Goal: Task Accomplishment & Management: Use online tool/utility

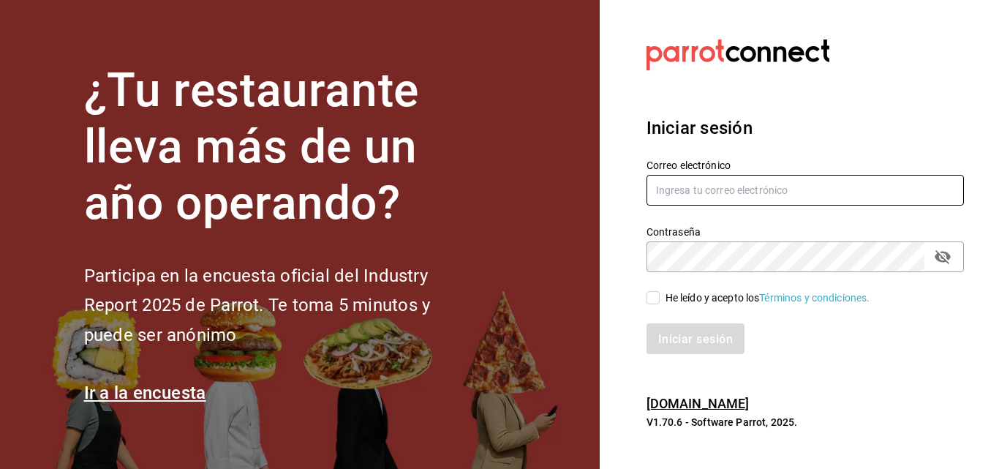
type input "[EMAIL_ADDRESS][PERSON_NAME][DOMAIN_NAME]"
click at [658, 303] on input "He leído y acepto los Términos y condiciones." at bounding box center [652, 297] width 13 height 13
checkbox input "true"
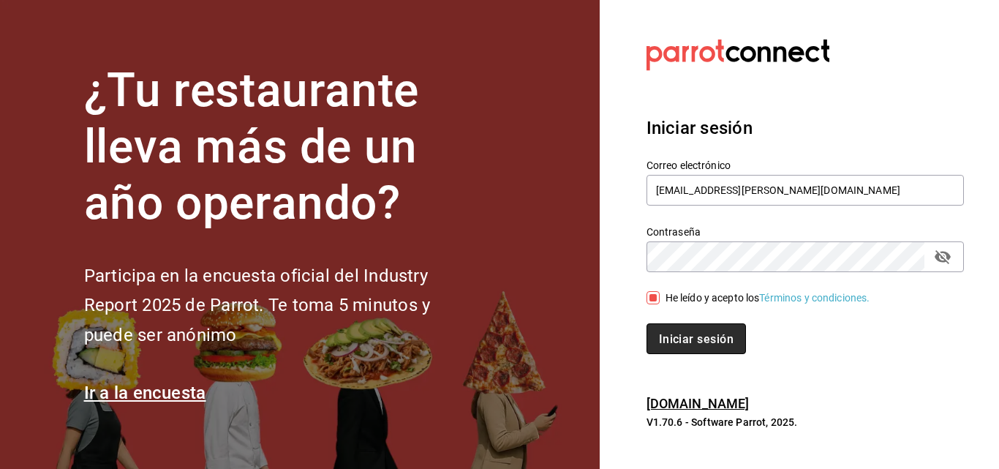
click at [681, 344] on font "Iniciar sesión" at bounding box center [696, 338] width 75 height 14
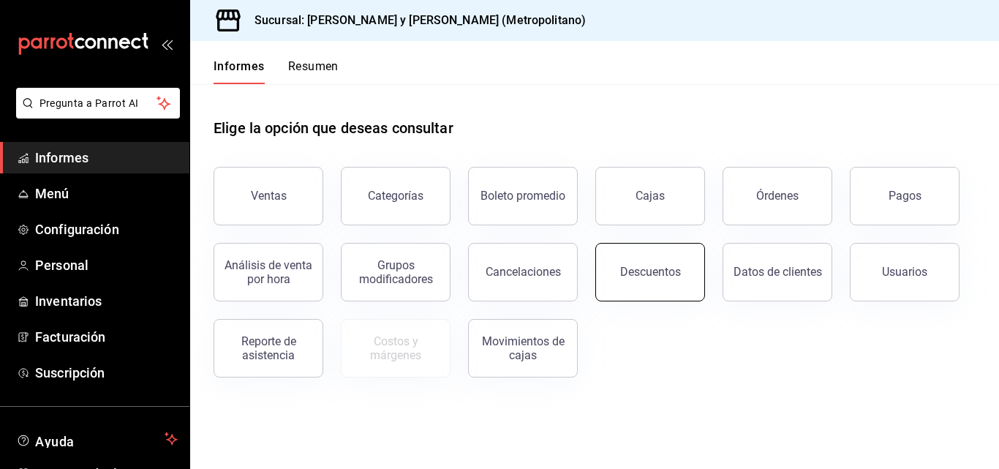
click at [665, 265] on button "Descuentos" at bounding box center [650, 272] width 110 height 58
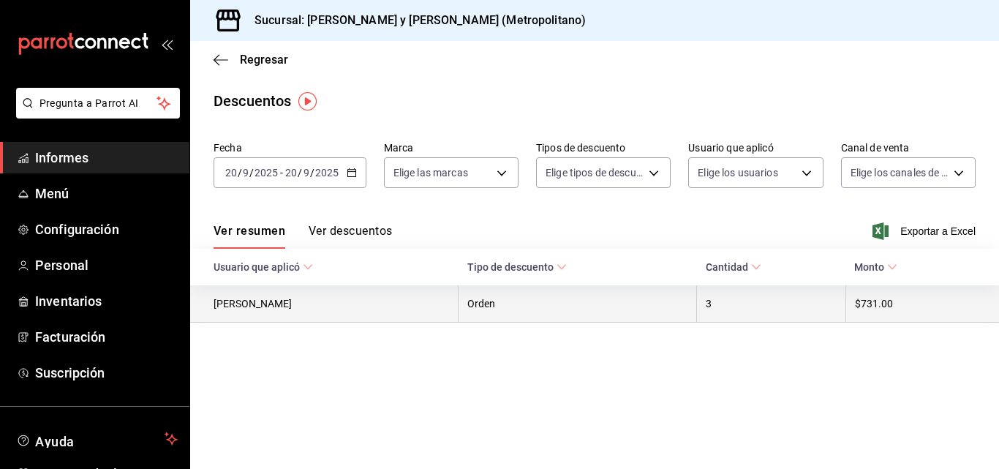
click at [628, 294] on th "Orden" at bounding box center [577, 303] width 238 height 37
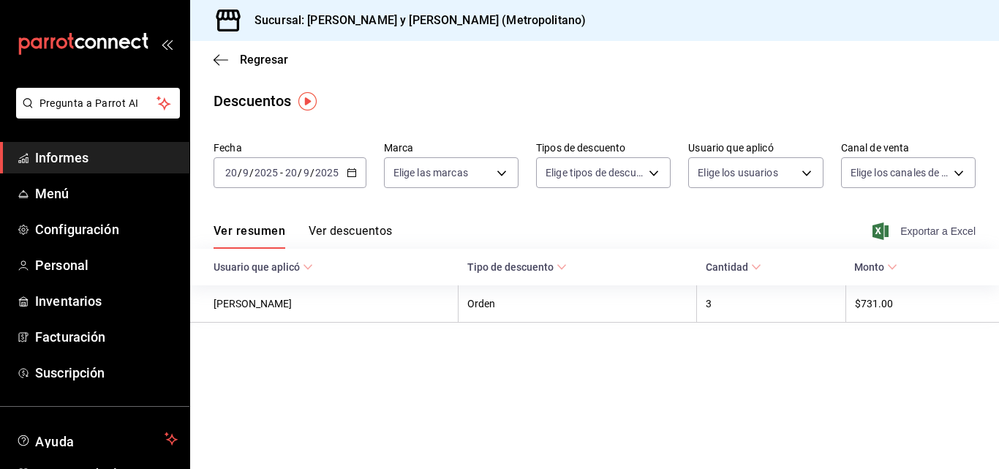
click at [896, 232] on span "Exportar a Excel" at bounding box center [925, 231] width 100 height 18
